Goal: Task Accomplishment & Management: Use online tool/utility

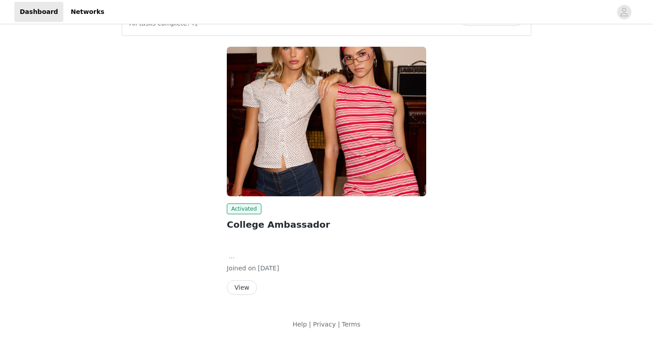
scroll to position [33, 0]
click at [238, 285] on button "View" at bounding box center [242, 287] width 30 height 14
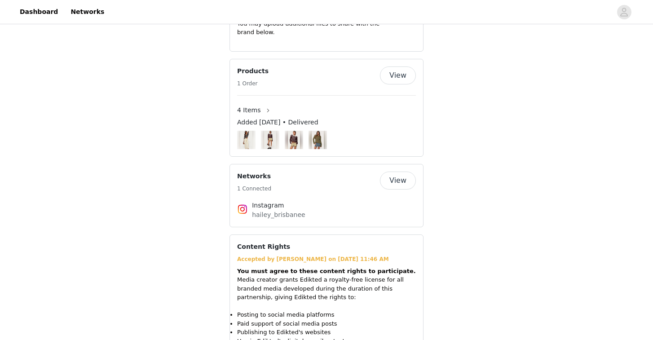
scroll to position [803, 0]
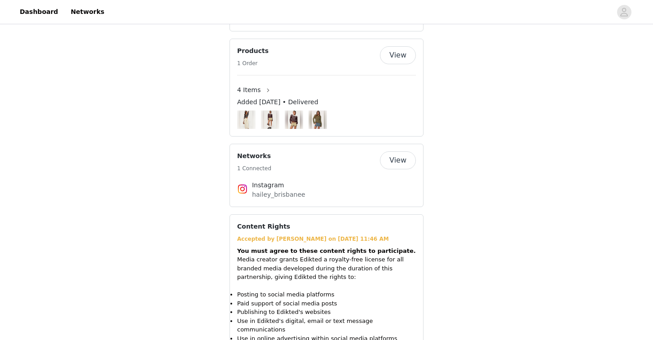
click at [403, 154] on button "View" at bounding box center [398, 160] width 36 height 18
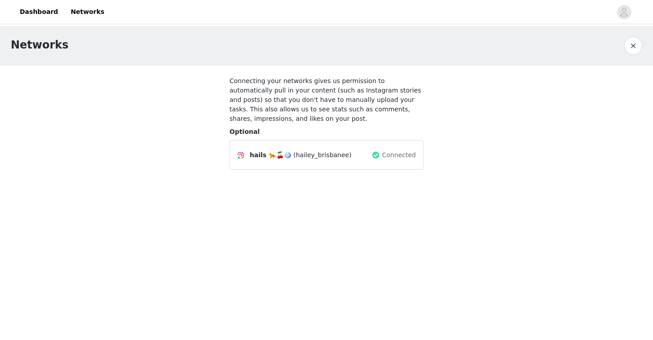
click at [632, 48] on button "button" at bounding box center [633, 46] width 18 height 18
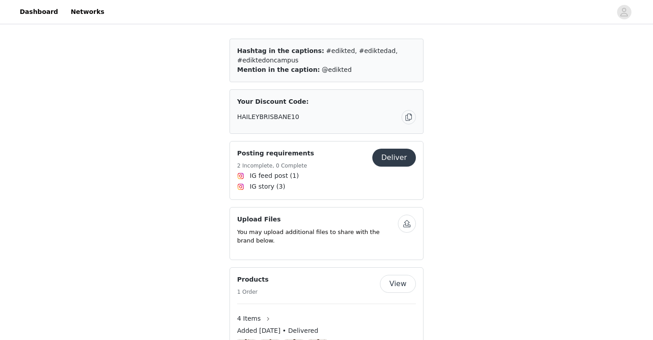
scroll to position [570, 0]
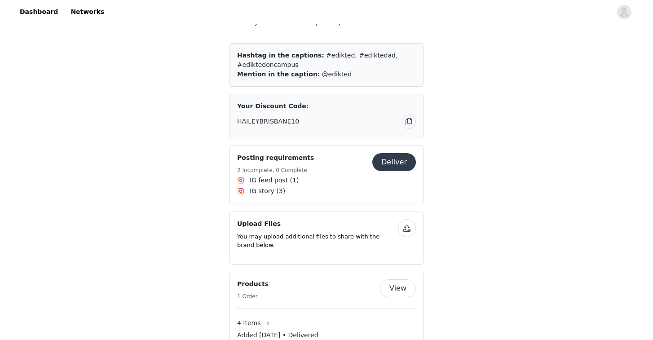
click at [390, 154] on button "Deliver" at bounding box center [394, 162] width 44 height 18
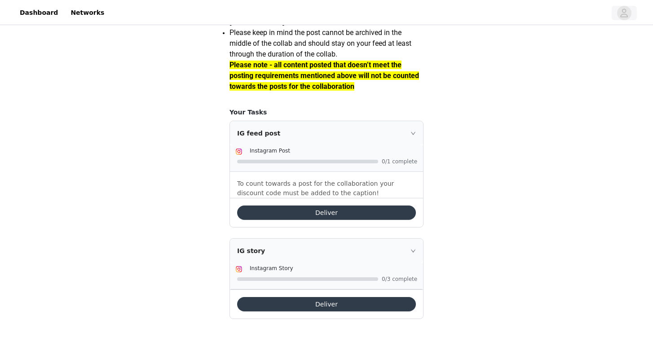
scroll to position [806, 0]
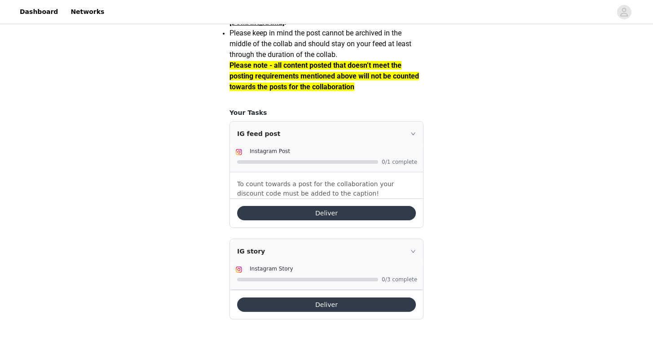
click at [310, 212] on button "Deliver" at bounding box center [326, 213] width 179 height 14
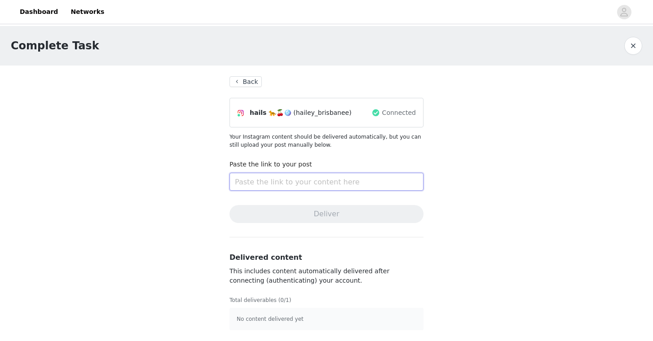
click at [313, 181] on input "text" at bounding box center [326, 182] width 194 height 18
paste input "[URL][DOMAIN_NAME]"
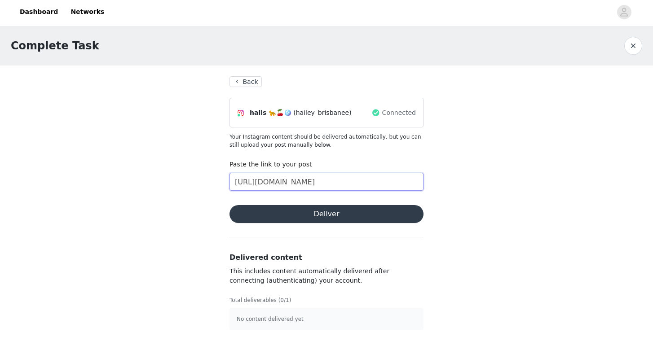
type input "[URL][DOMAIN_NAME]"
click at [323, 217] on button "Deliver" at bounding box center [326, 214] width 194 height 18
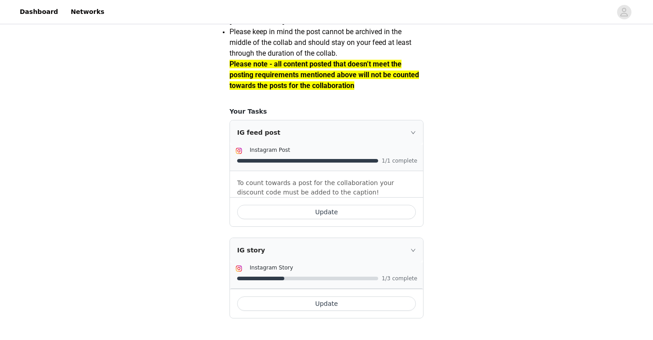
scroll to position [807, 0]
click at [413, 248] on icon "icon: right" at bounding box center [412, 249] width 5 height 5
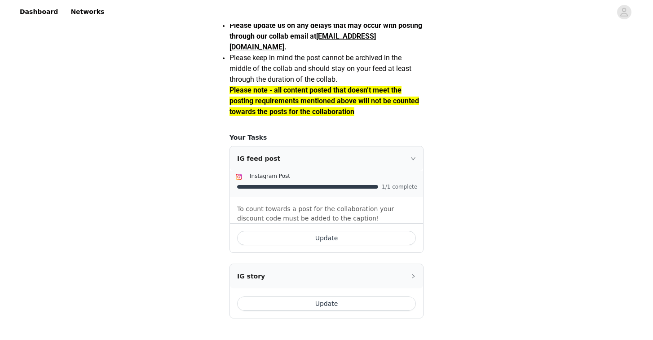
scroll to position [781, 0]
click at [409, 276] on div "IG story" at bounding box center [326, 276] width 193 height 24
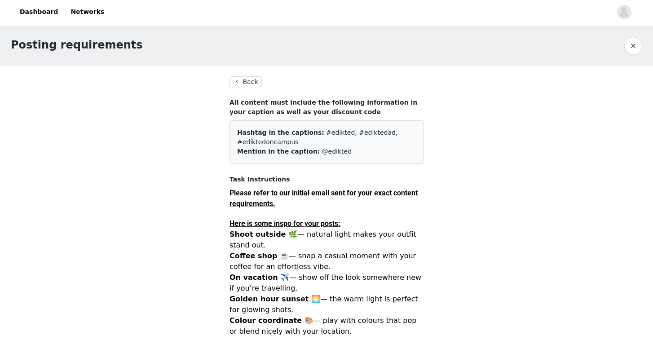
scroll to position [0, 0]
